Goal: Task Accomplishment & Management: Complete application form

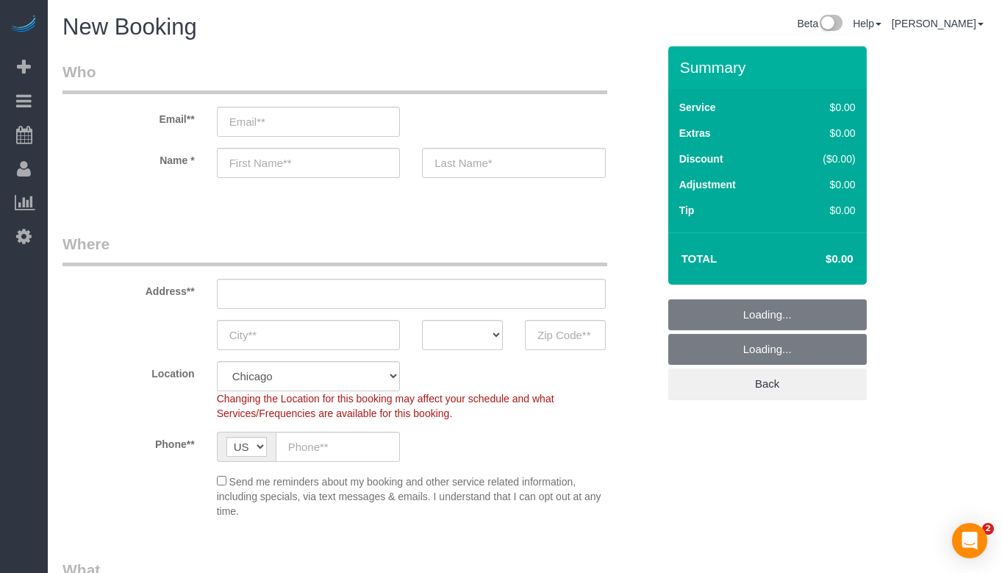
select select "512"
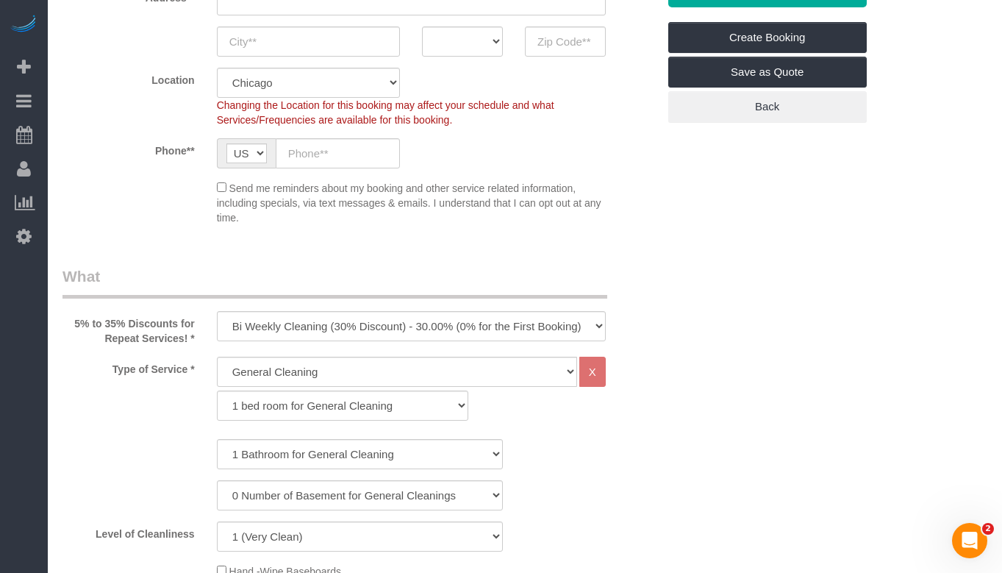
scroll to position [294, 0]
click at [375, 314] on select "One Time Cleaning Weekly Cleaning (35% Discount) - 35.00% (0% for the First Boo…" at bounding box center [411, 325] width 389 height 30
select select "object:1009"
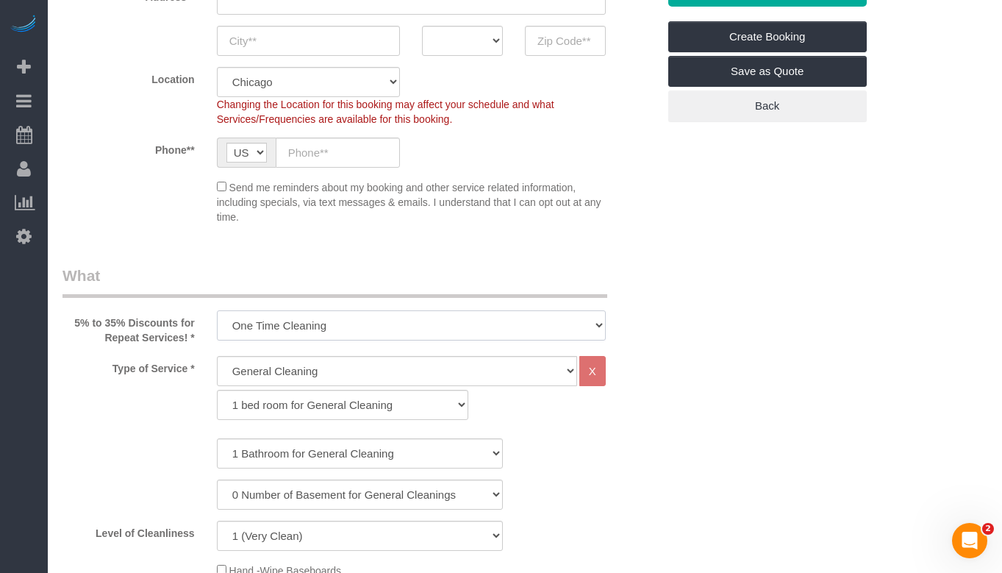
click at [217, 310] on select "One Time Cleaning Weekly Cleaning (35% Discount) - 35.00% (0% for the First Boo…" at bounding box center [411, 325] width 389 height 30
click at [330, 369] on select "General Cleaning Deep Cleaning Move-in / Move-out Cleaning COUNTS Cleaning" at bounding box center [397, 371] width 360 height 30
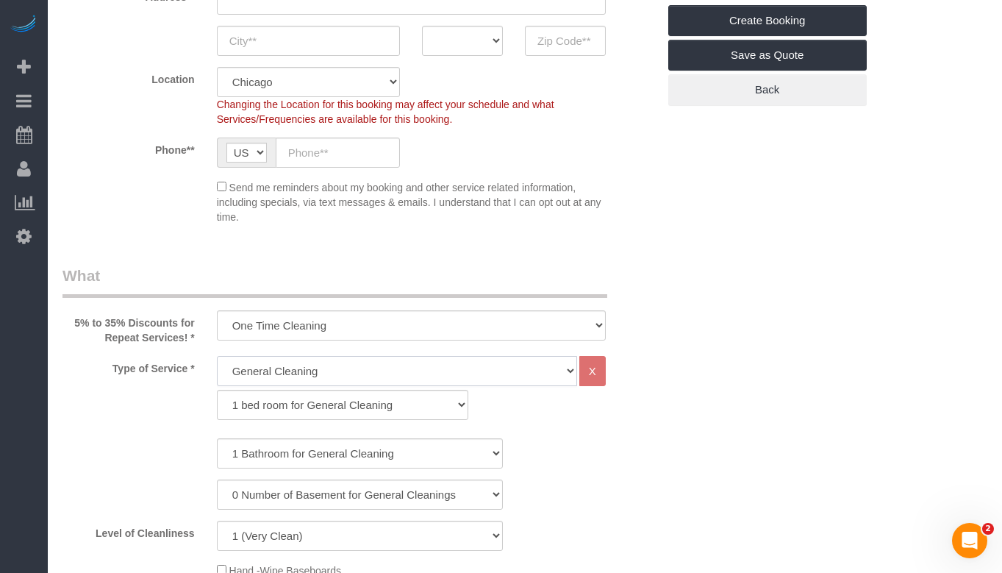
select select "514"
click at [217, 356] on select "General Cleaning Deep Cleaning Move-in / Move-out Cleaning COUNTS Cleaning" at bounding box center [397, 371] width 360 height 30
select select "296"
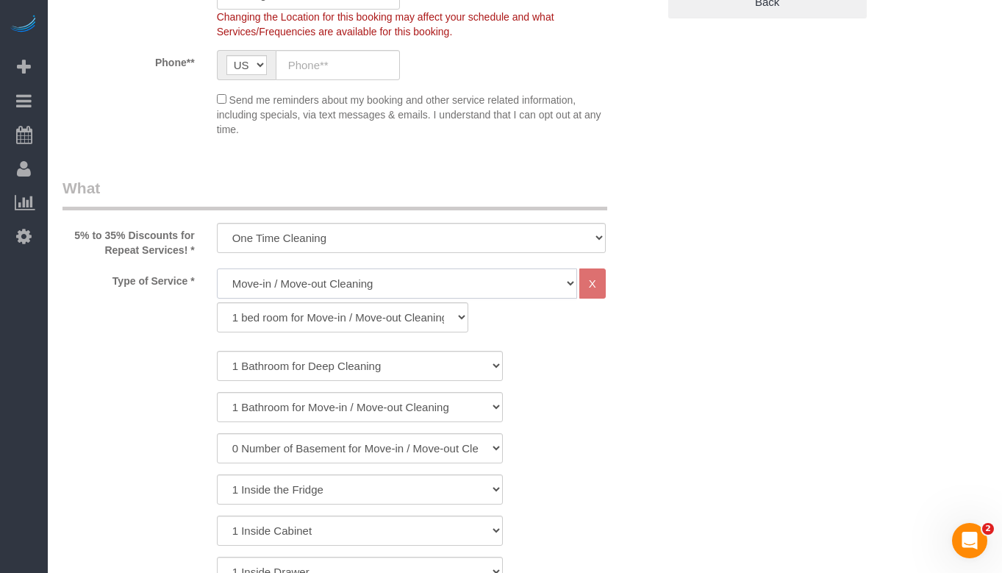
scroll to position [515, 0]
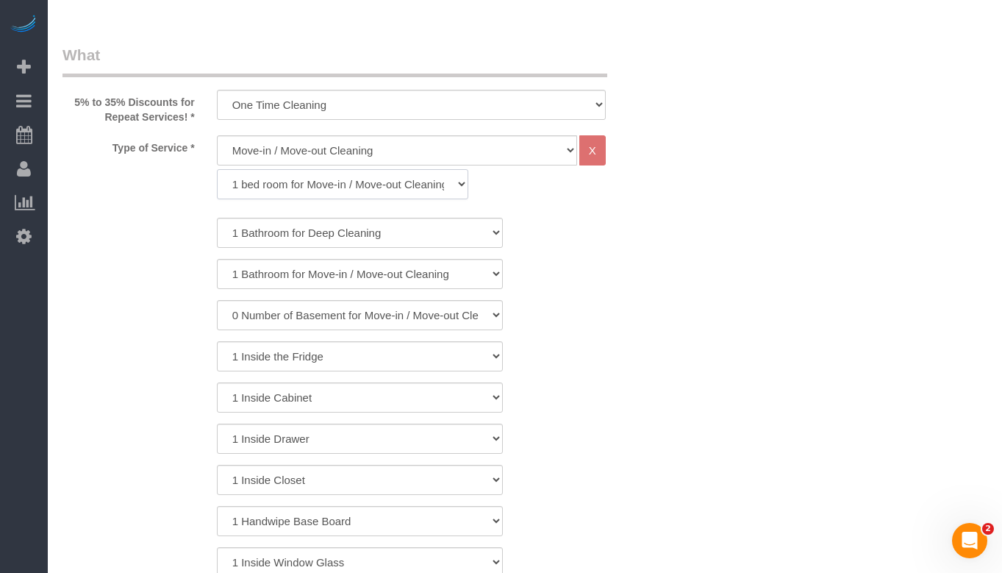
click at [370, 189] on select "1 bed room for Move-in / Move-out Cleaning (full scale) 2 bed room for Move-in …" at bounding box center [343, 184] width 252 height 30
click at [317, 271] on select "1 Bathroom for Move-in / Move-out Cleaning 2 Bathroom for Move-in / Move-out Cl…" at bounding box center [360, 274] width 286 height 30
select select "4"
click at [217, 259] on select "1 Bathroom for Move-in / Move-out Cleaning 2 Bathroom for Move-in / Move-out Cl…" at bounding box center [360, 274] width 286 height 30
click at [287, 307] on select "0 Number of Basement for Move-in / Move-out Cleanings 1 Number of Basement for …" at bounding box center [360, 315] width 286 height 30
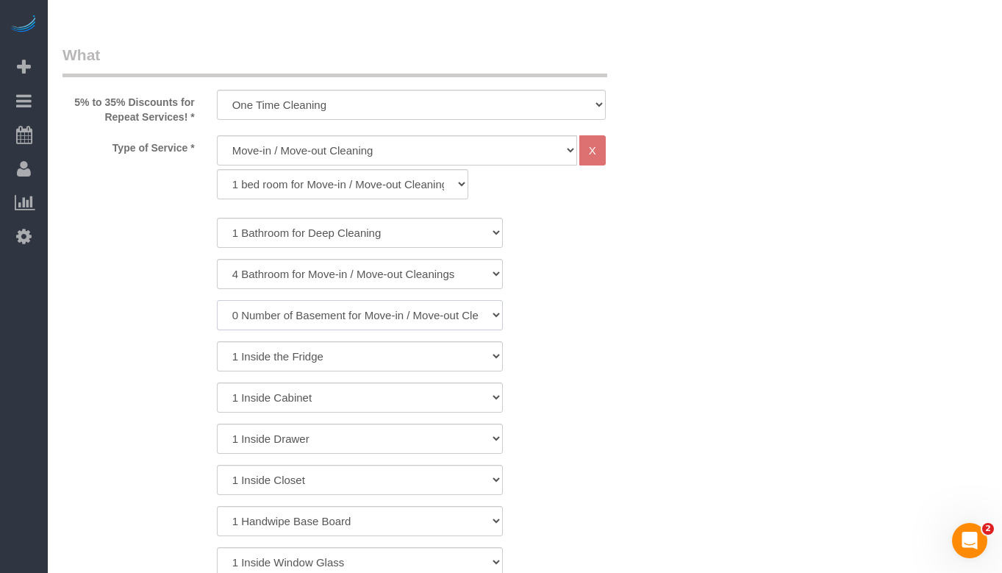
click at [334, 317] on select "0 Number of Basement for Move-in / Move-out Cleanings 1 Number of Basement for …" at bounding box center [360, 315] width 286 height 30
click at [335, 245] on select "1 Bathroom for Deep Cleaning 2 Bathroom for Deep Cleanings 3 Bathroom for Deep …" at bounding box center [360, 233] width 286 height 30
select select "4"
click at [217, 218] on select "1 Bathroom for Deep Cleaning 2 Bathroom for Deep Cleanings 3 Bathroom for Deep …" at bounding box center [360, 233] width 286 height 30
click at [324, 277] on select "1 Bathroom for Move-in / Move-out Cleaning 2 Bathroom for Move-in / Move-out Cl…" at bounding box center [360, 274] width 286 height 30
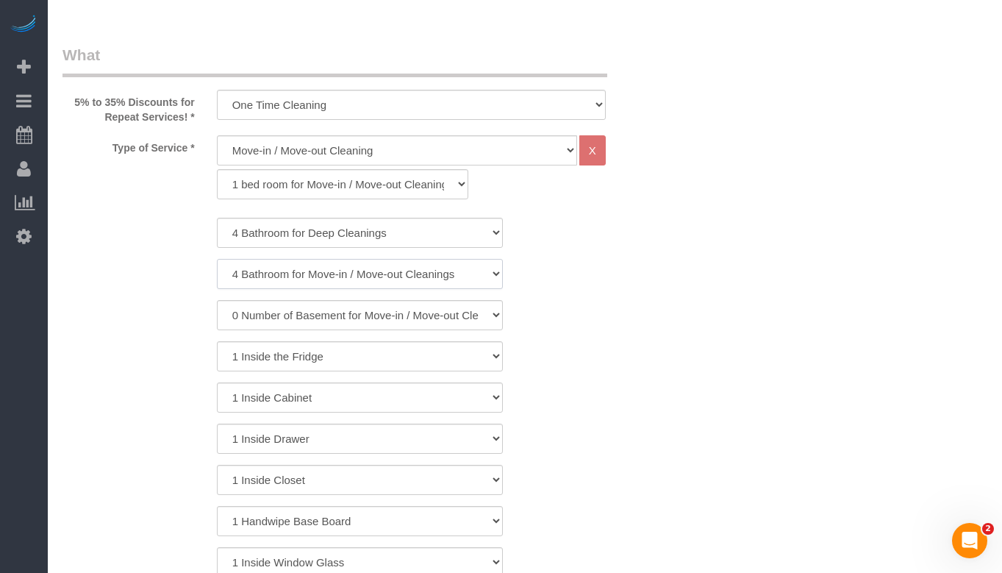
select select "3"
click at [217, 259] on select "1 Bathroom for Move-in / Move-out Cleaning 2 Bathroom for Move-in / Move-out Cl…" at bounding box center [360, 274] width 286 height 30
click at [518, 308] on div "0 Number of Basement for Move-in / Move-out Cleanings 1 Number of Basement for …" at bounding box center [359, 315] width 617 height 30
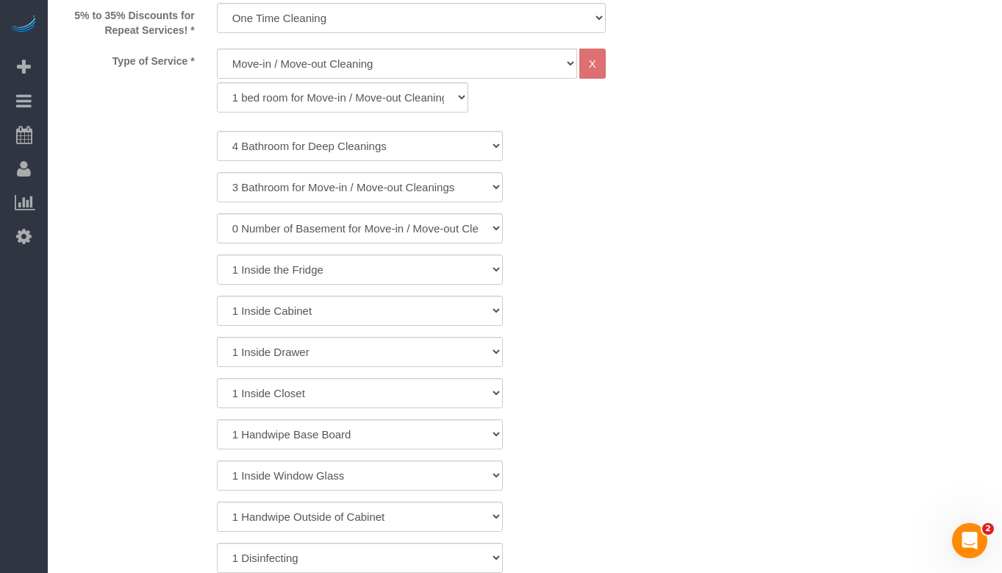
scroll to position [588, 0]
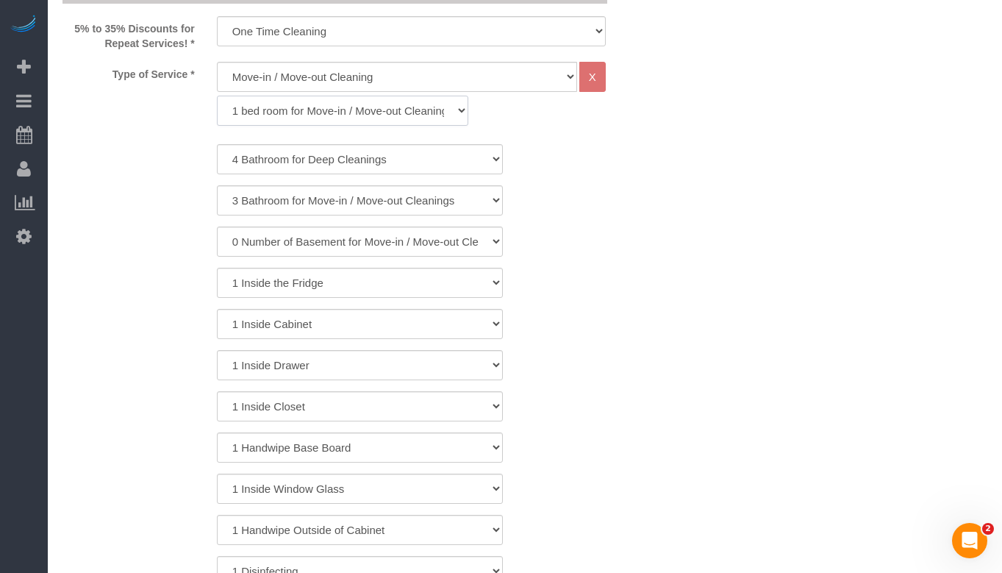
click at [419, 107] on select "1 bed room for Move-in / Move-out Cleaning (full scale) 2 bed room for Move-in …" at bounding box center [343, 111] width 252 height 30
select select "256"
click at [217, 96] on select "1 bed room for Move-in / Move-out Cleaning (full scale) 2 bed room for Move-in …" at bounding box center [343, 111] width 252 height 30
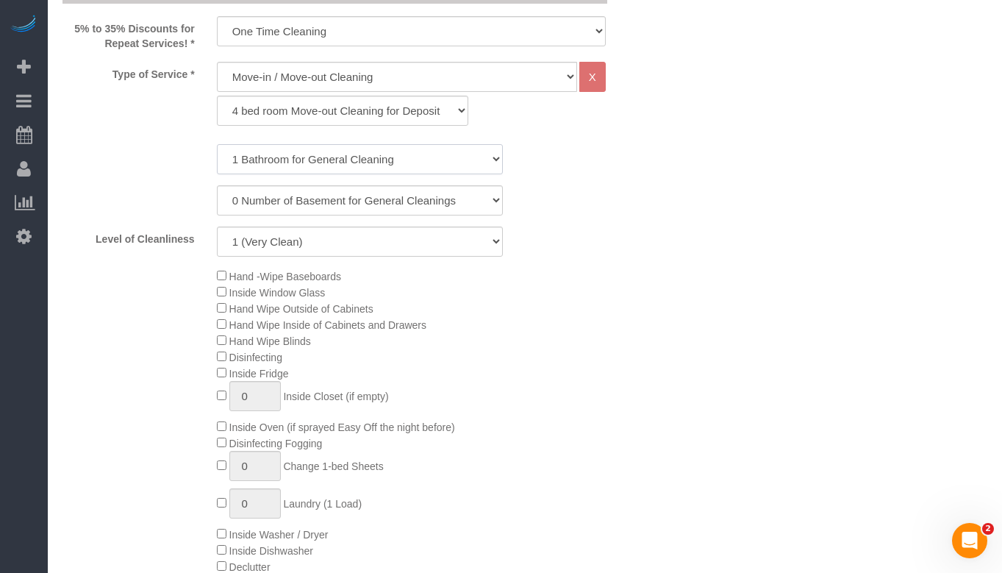
click at [417, 164] on select "1 Bathroom for General Cleaning 2 Bathroom for General Cleanings 3 Bathroom for…" at bounding box center [360, 159] width 286 height 30
select select "3"
click at [217, 144] on select "1 Bathroom for General Cleaning 2 Bathroom for General Cleanings 3 Bathroom for…" at bounding box center [360, 159] width 286 height 30
click at [583, 211] on div "0 Number of Basement for General Cleanings 1 Number of Basement for General Cle…" at bounding box center [359, 200] width 617 height 30
click at [397, 236] on select "1 (Very Clean) 2 3 4 5 (Average Condition) 6 7 8 9 10 (Extremely Dirty)" at bounding box center [360, 241] width 286 height 30
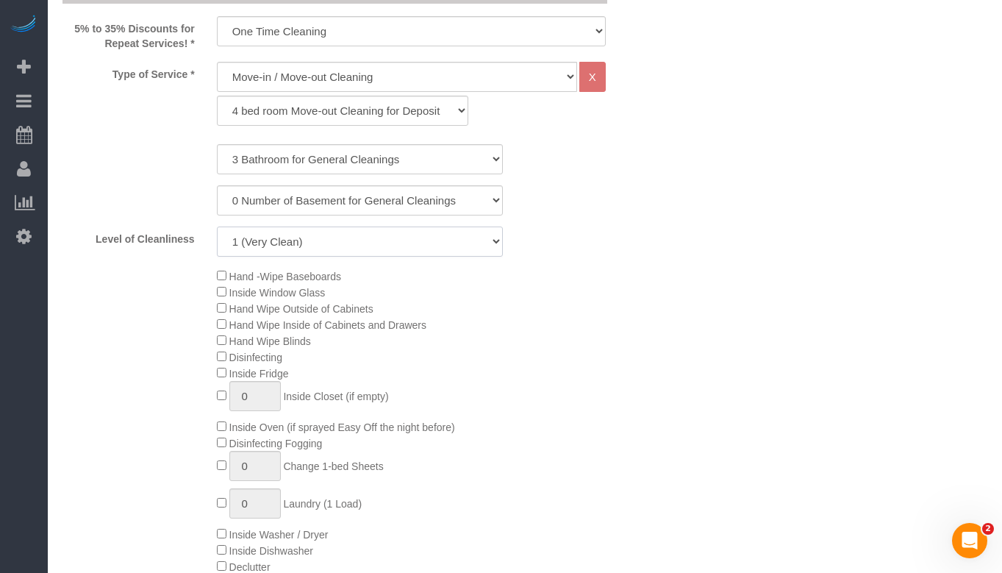
select select "5"
click at [217, 226] on select "1 (Very Clean) 2 3 4 5 (Average Condition) 6 7 8 9 10 (Extremely Dirty)" at bounding box center [360, 241] width 286 height 30
click at [620, 302] on div "Hand -Wipe Baseboards Inside Window Glass Hand Wipe Outside of Cabinets Hand Wi…" at bounding box center [437, 429] width 462 height 323
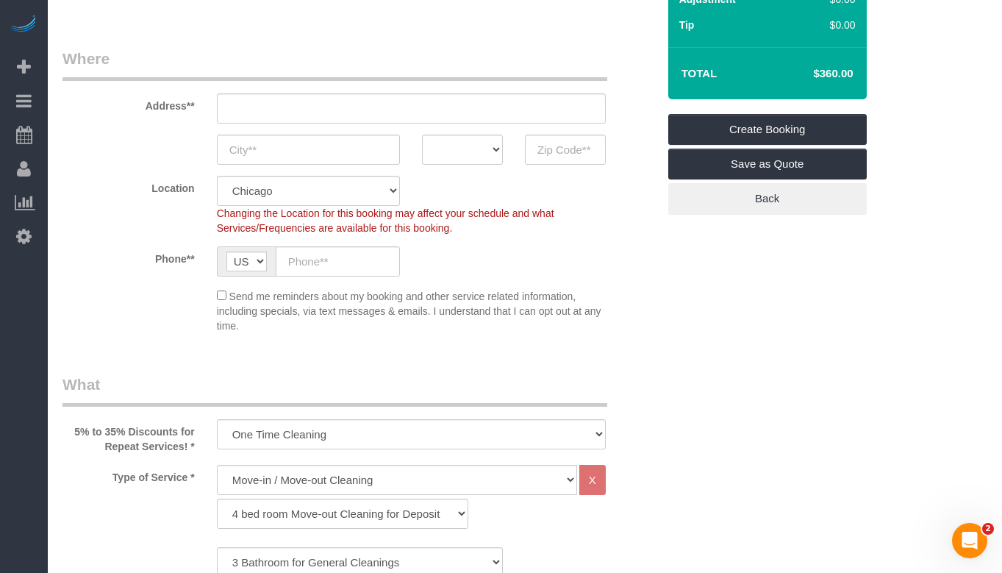
scroll to position [147, 0]
